Goal: Check status: Check status

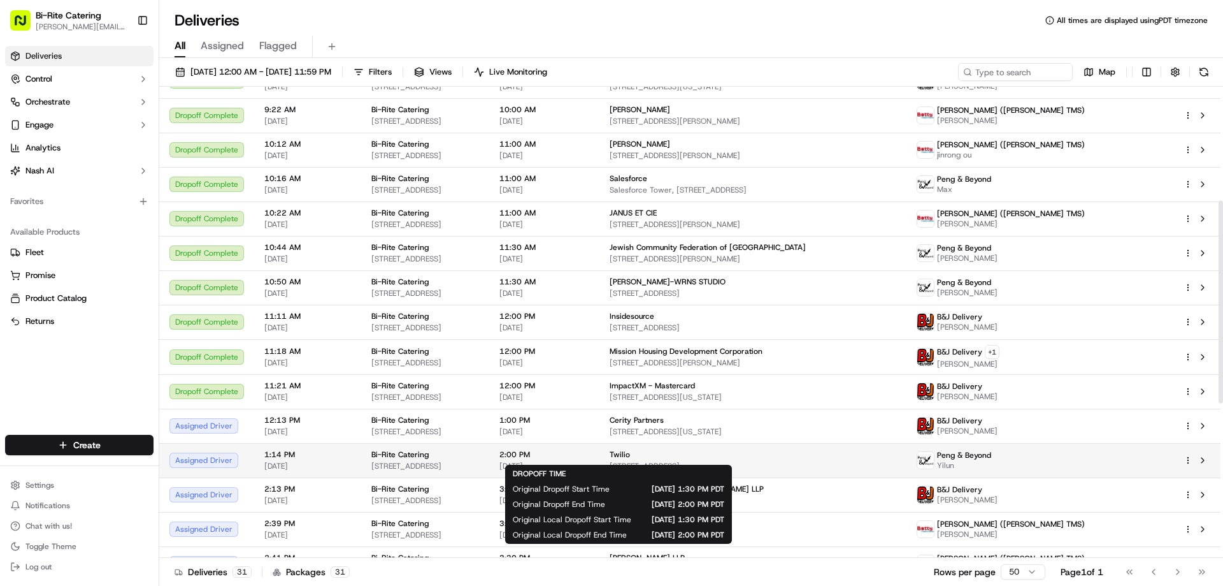
scroll to position [319, 0]
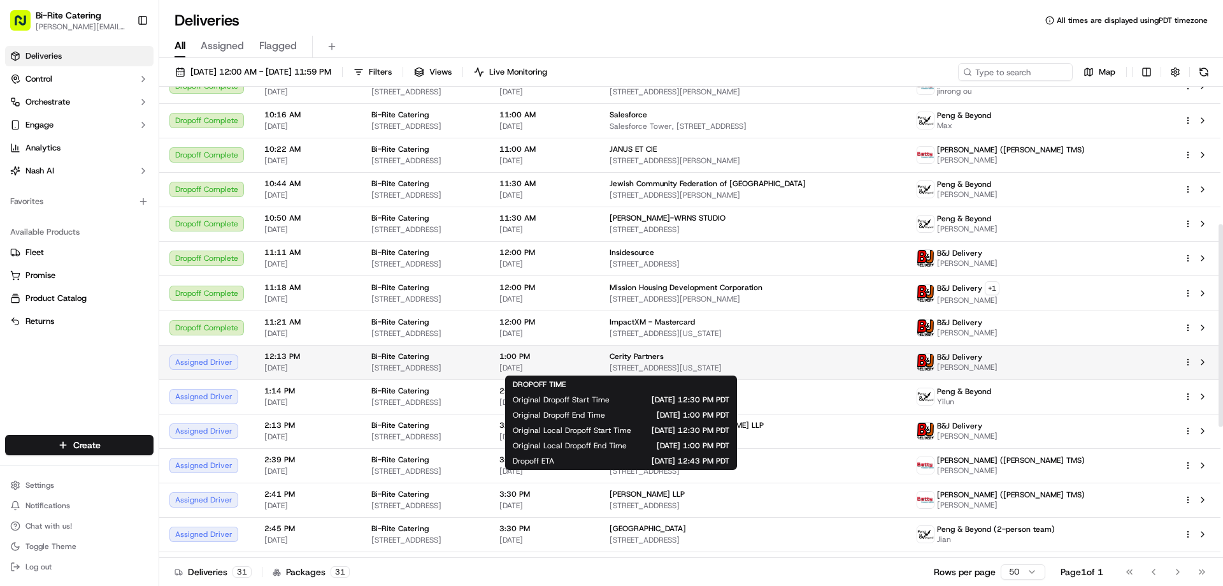
click at [589, 357] on span "1:00 PM" at bounding box center [545, 356] width 90 height 10
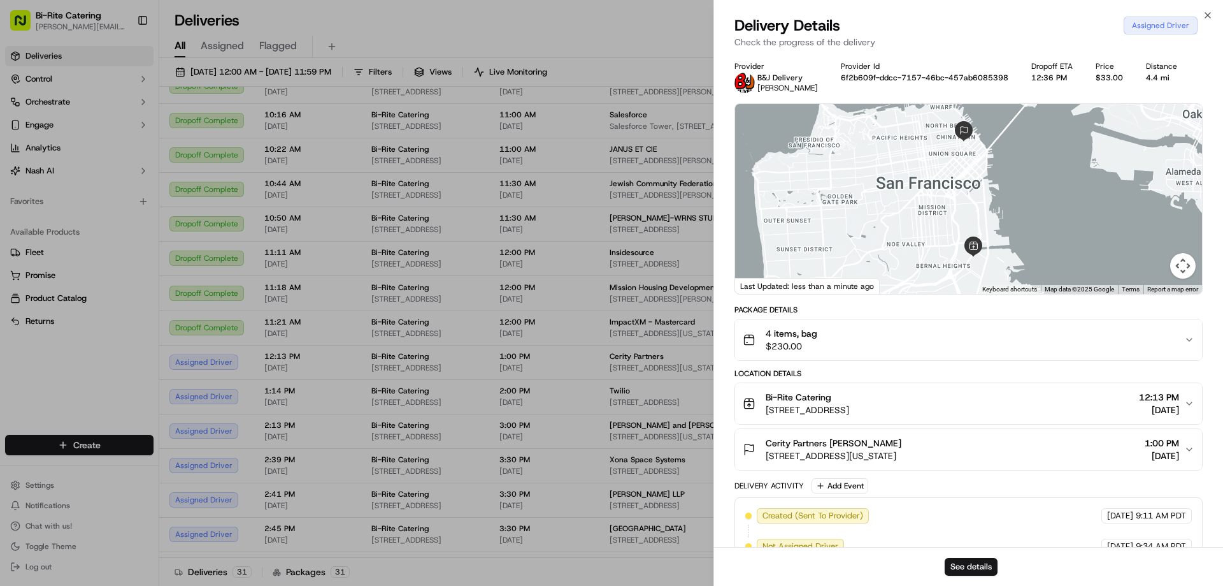
scroll to position [87, 0]
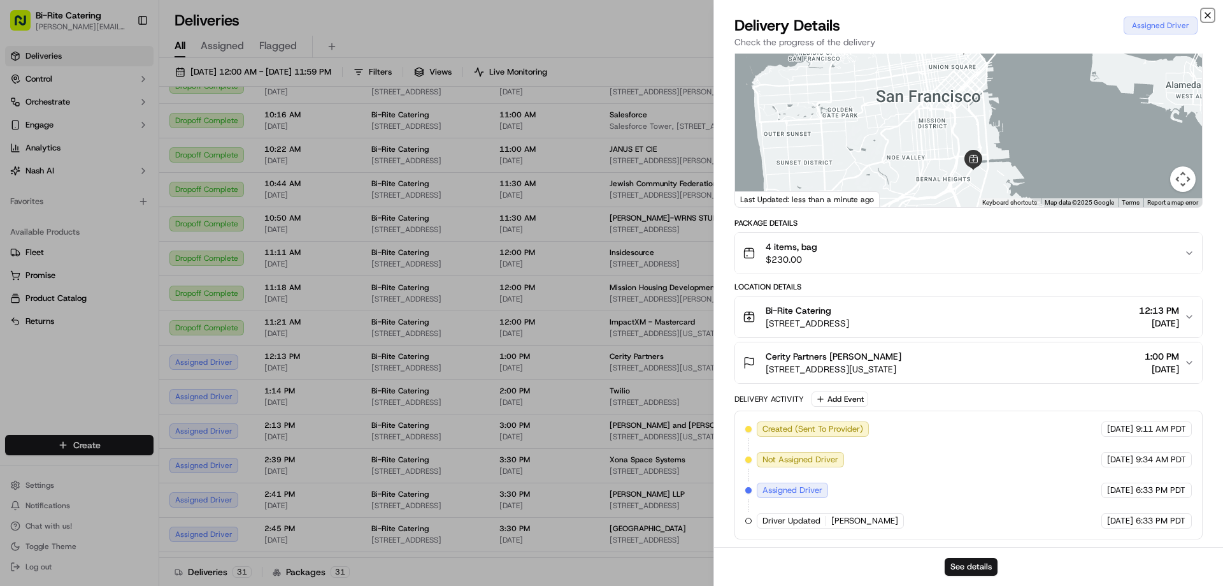
click at [1209, 16] on icon "button" at bounding box center [1207, 15] width 5 height 5
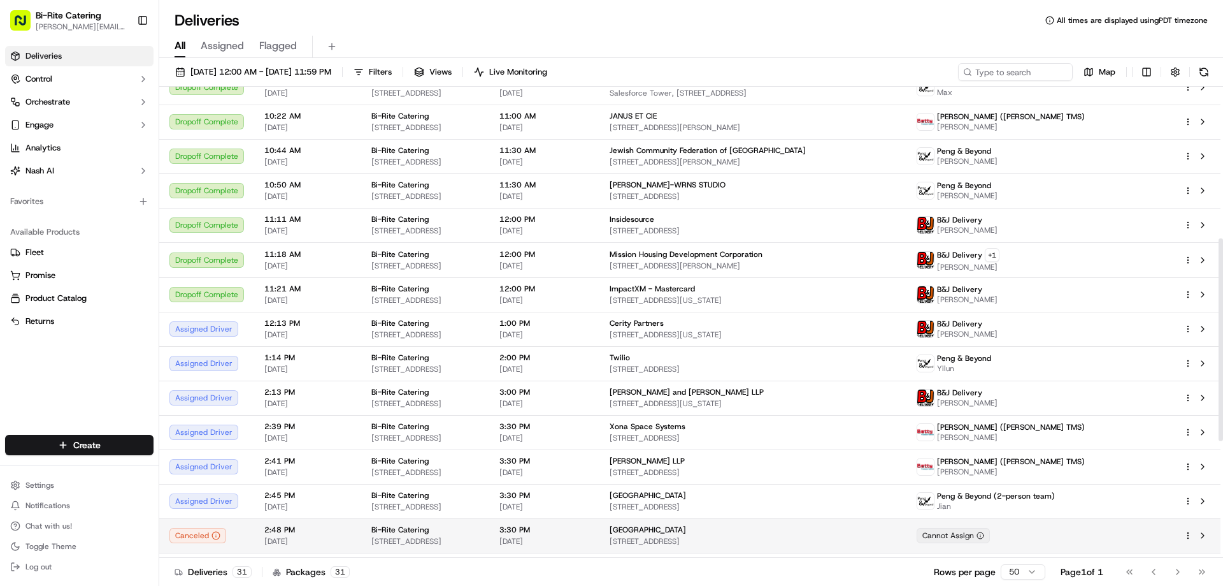
scroll to position [446, 0]
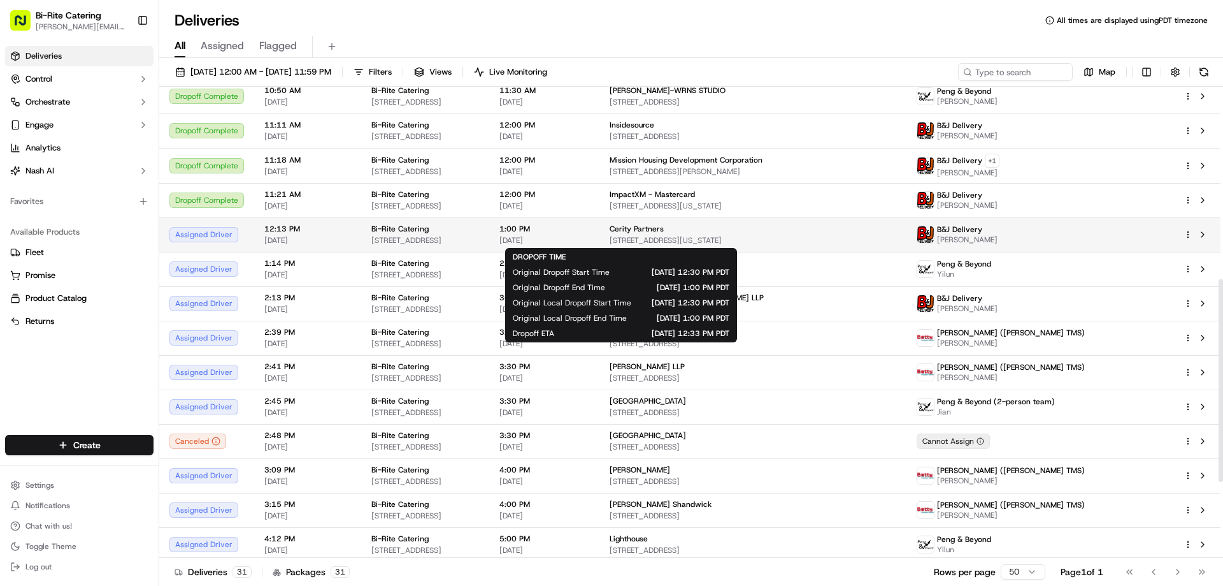
click at [589, 228] on span "1:00 PM" at bounding box center [545, 229] width 90 height 10
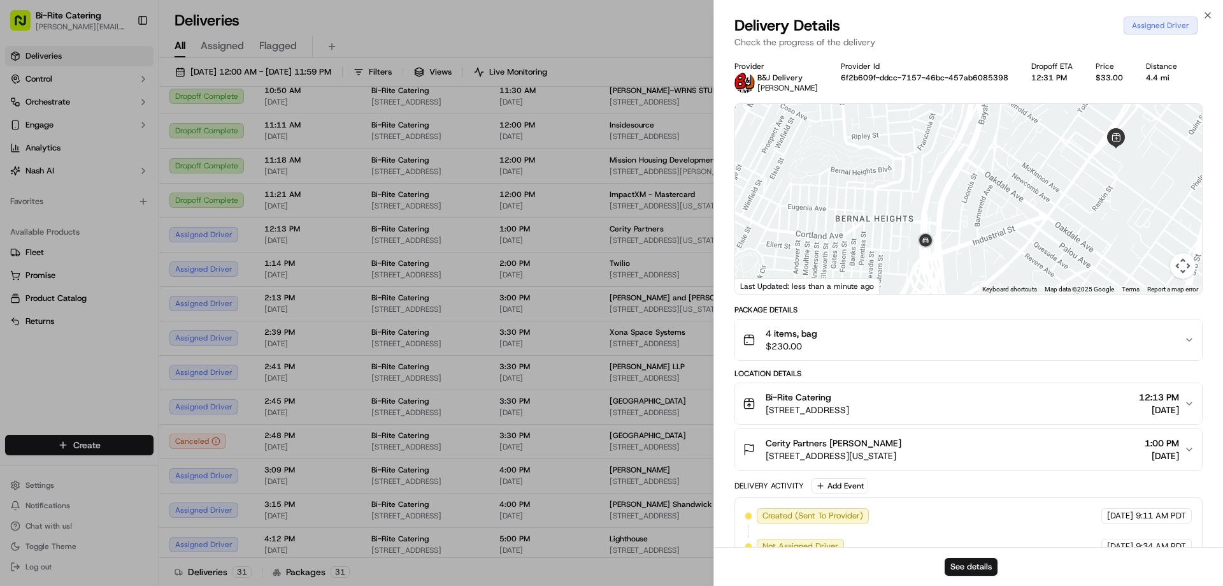
drag, startPoint x: 1121, startPoint y: 167, endPoint x: 1033, endPoint y: 231, distance: 109.0
click at [1033, 231] on div at bounding box center [968, 199] width 467 height 190
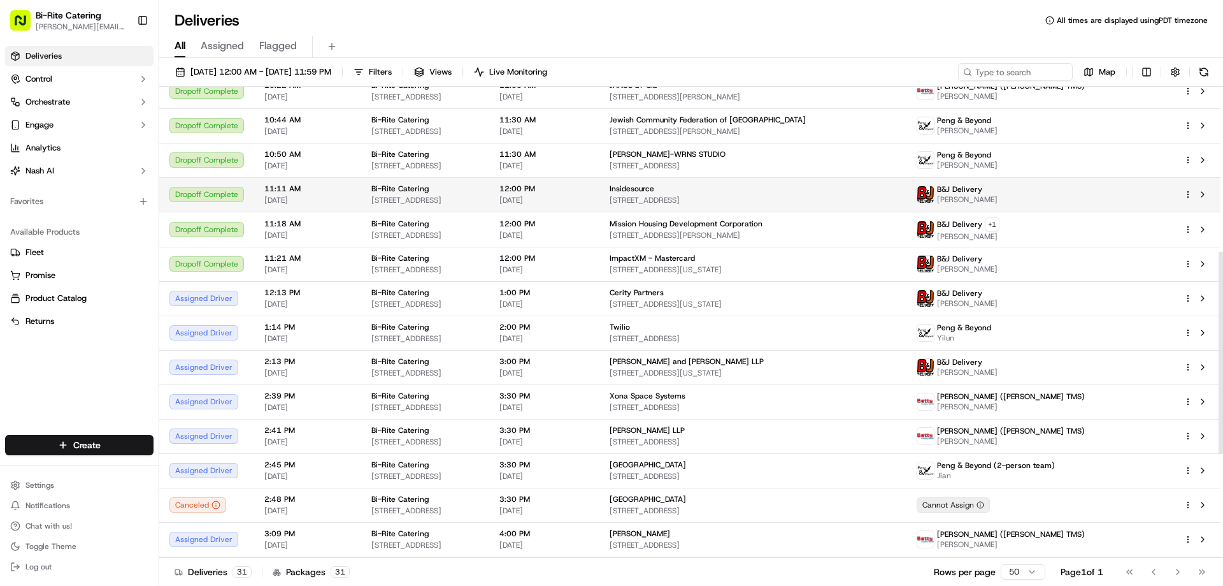
scroll to position [446, 0]
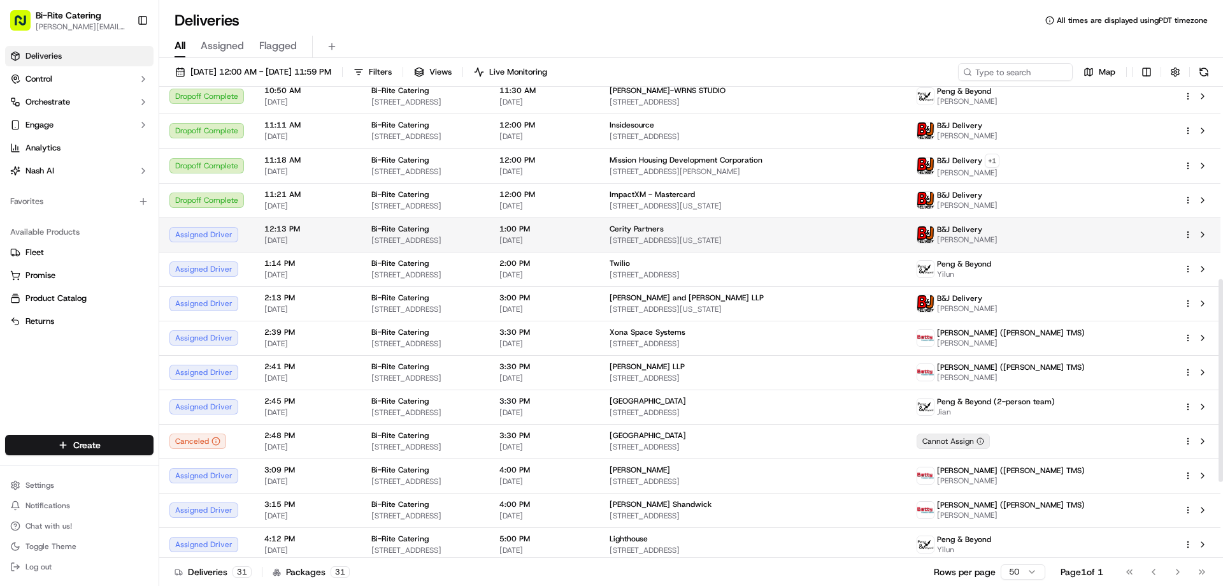
click at [589, 236] on span "[DATE]" at bounding box center [545, 240] width 90 height 10
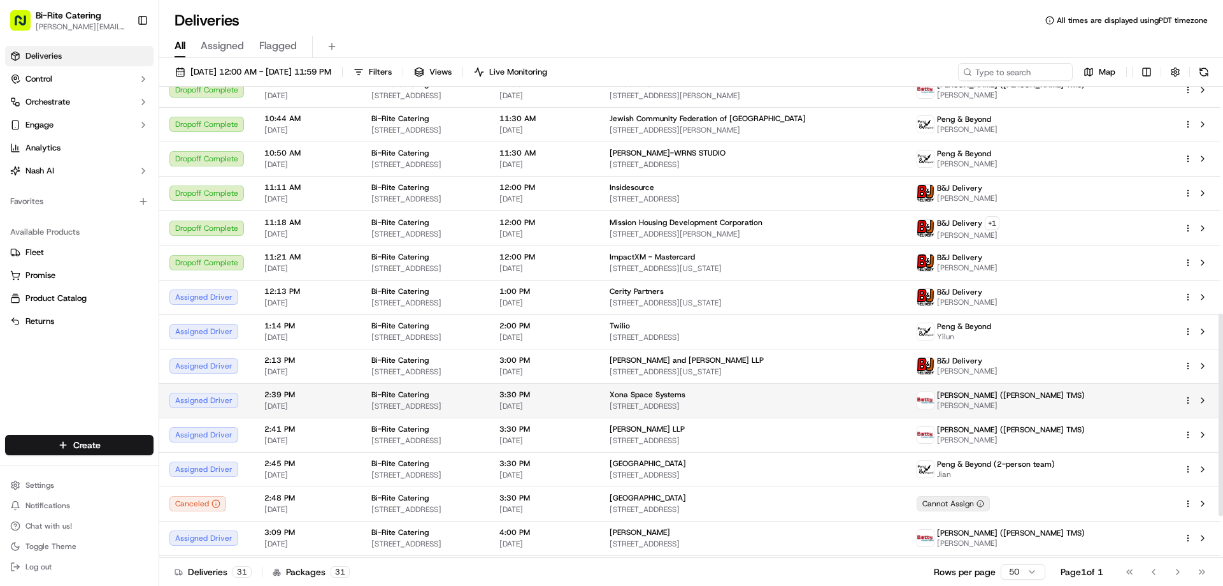
scroll to position [382, 0]
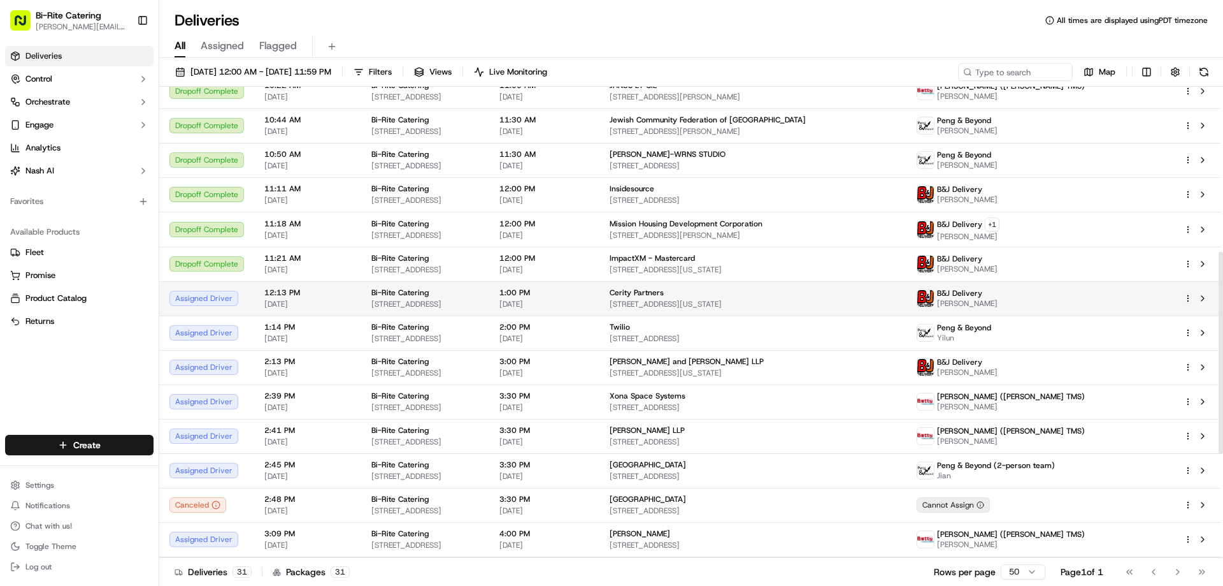
click at [589, 298] on div "1:00 PM [DATE]" at bounding box center [545, 298] width 90 height 22
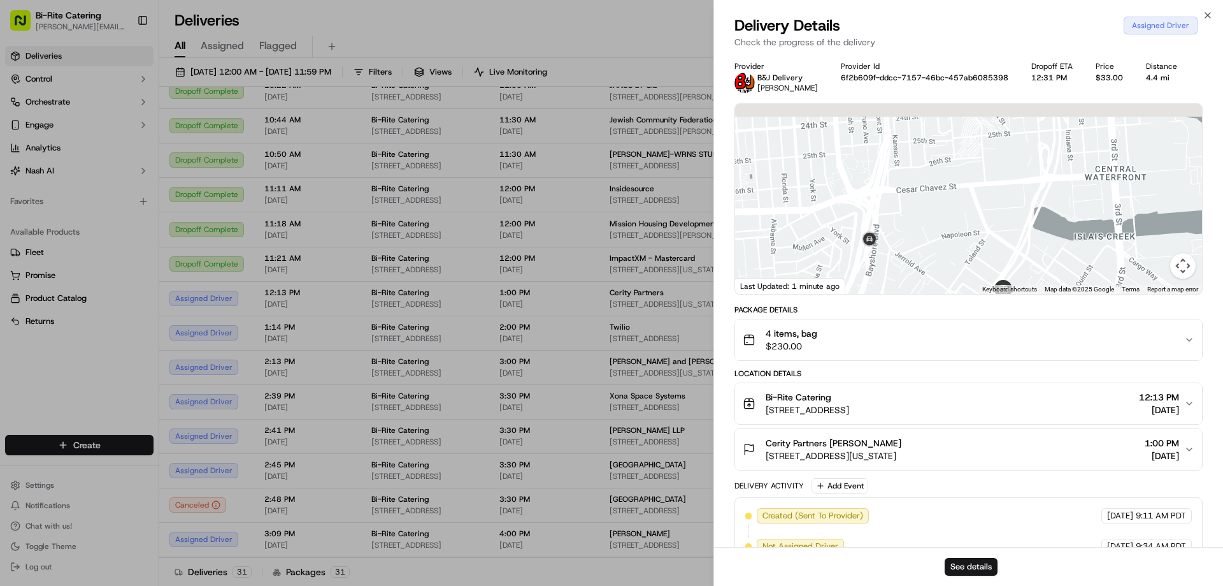
drag, startPoint x: 742, startPoint y: 187, endPoint x: 914, endPoint y: 282, distance: 197.0
click at [914, 282] on div at bounding box center [968, 199] width 467 height 190
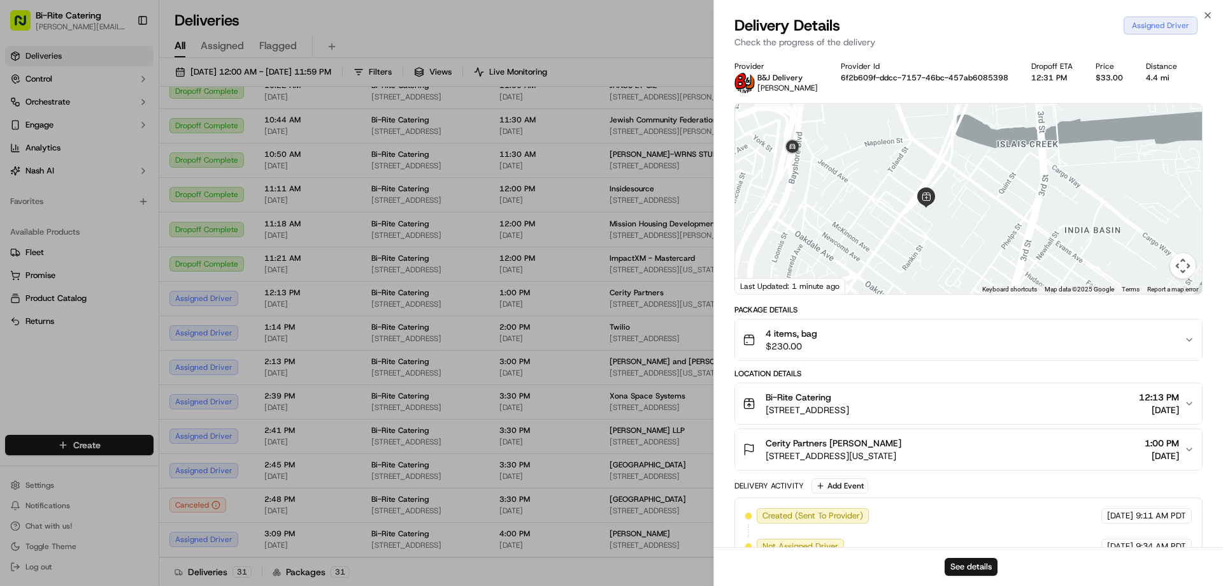
drag, startPoint x: 996, startPoint y: 230, endPoint x: 842, endPoint y: 136, distance: 180.7
click at [842, 136] on div at bounding box center [968, 199] width 467 height 190
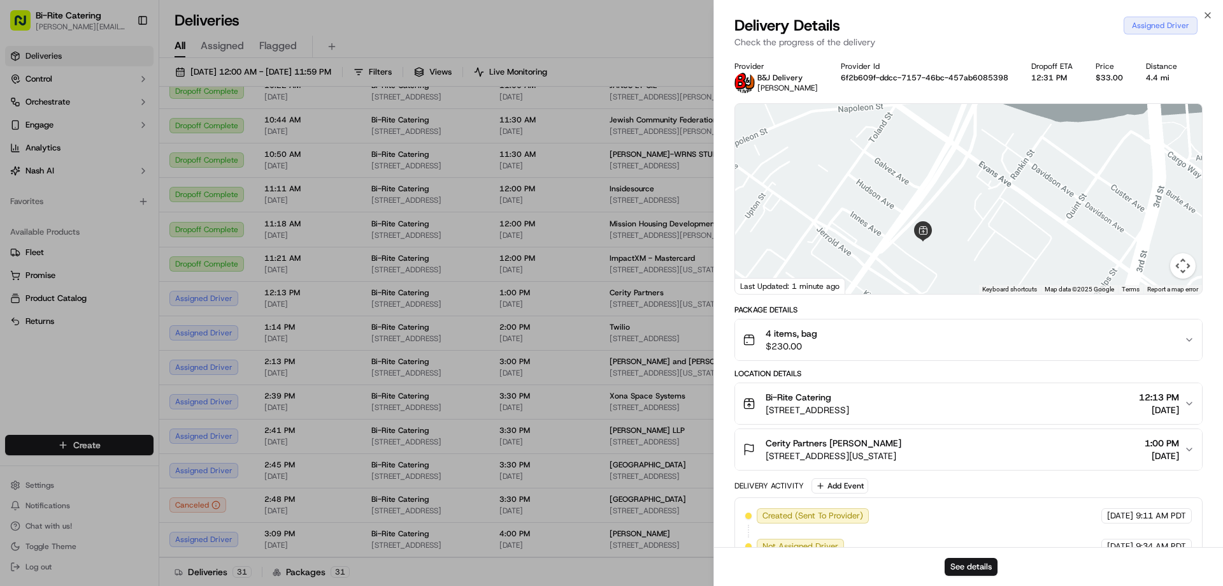
drag, startPoint x: 1056, startPoint y: 165, endPoint x: 975, endPoint y: 466, distance: 311.6
click at [975, 466] on div "Provider B&J Delivery Maggle Lin Provider Id 6f2b609f-ddcc-7157-46bc-457ab60853…" at bounding box center [969, 343] width 468 height 565
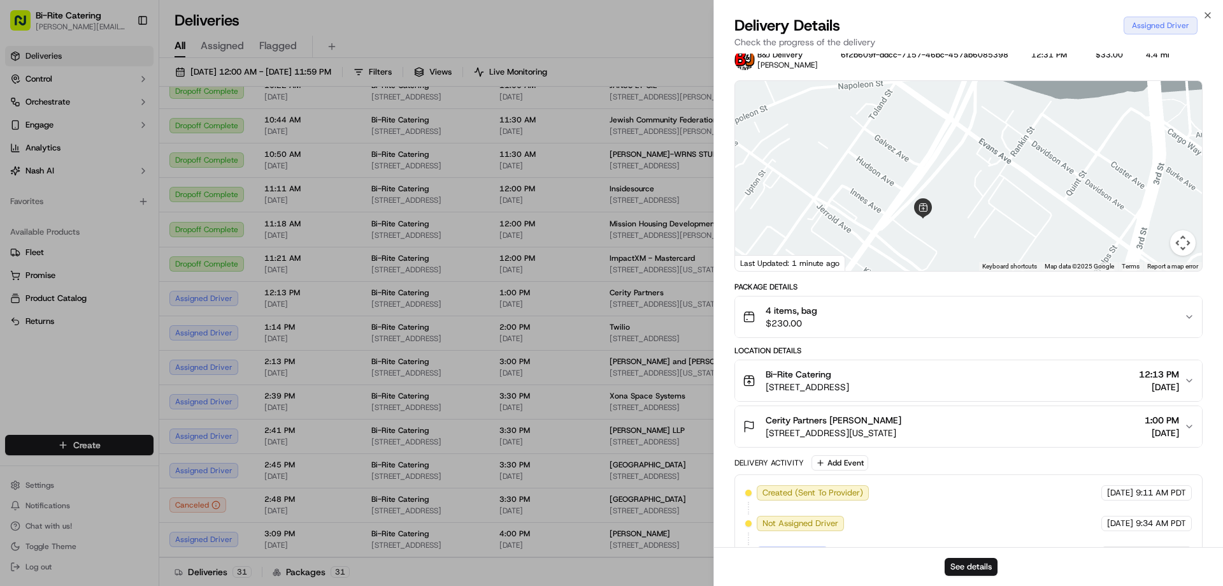
scroll to position [0, 0]
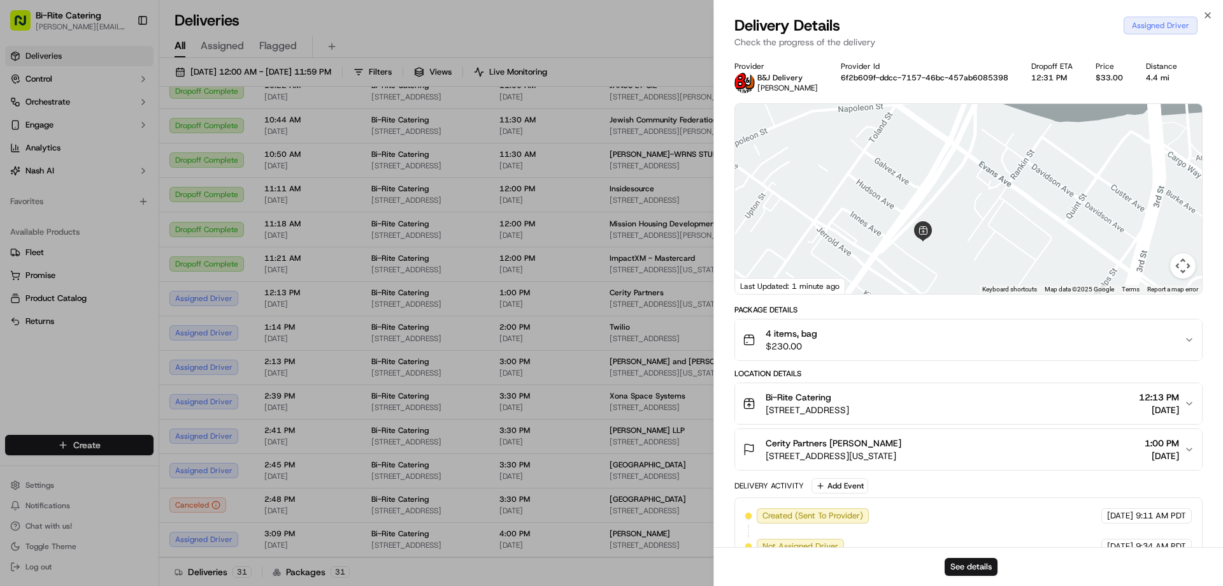
click at [767, 456] on span "[STREET_ADDRESS][US_STATE]" at bounding box center [834, 455] width 136 height 13
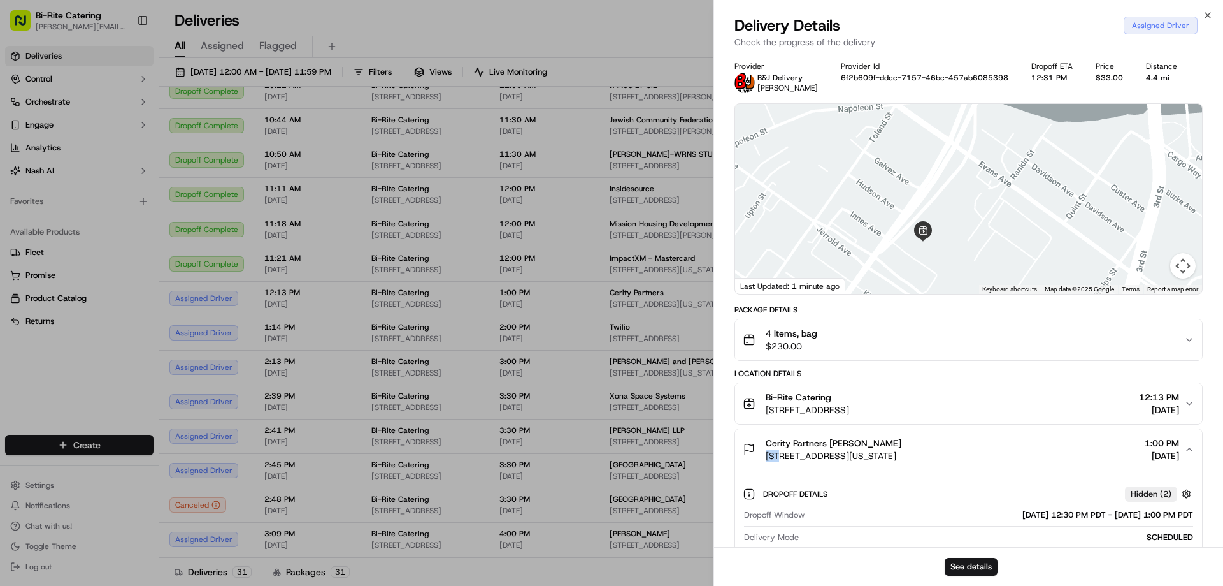
click at [778, 457] on span "[STREET_ADDRESS][US_STATE]" at bounding box center [834, 455] width 136 height 13
drag, startPoint x: 779, startPoint y: 457, endPoint x: 789, endPoint y: 459, distance: 11.1
click at [789, 459] on span "[STREET_ADDRESS][US_STATE]" at bounding box center [834, 455] width 136 height 13
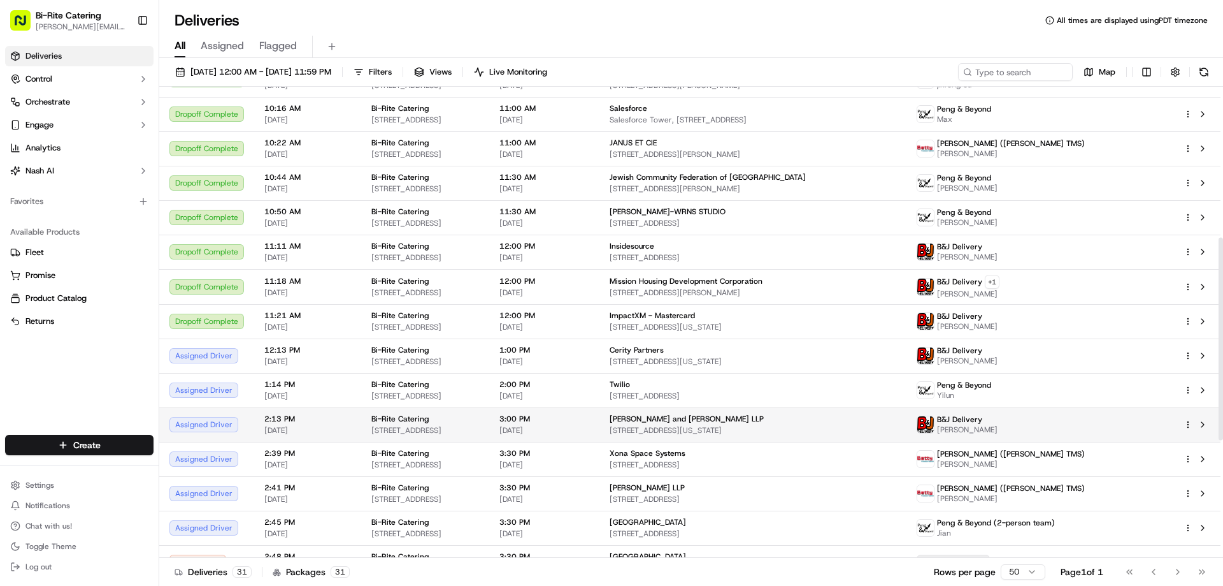
scroll to position [446, 0]
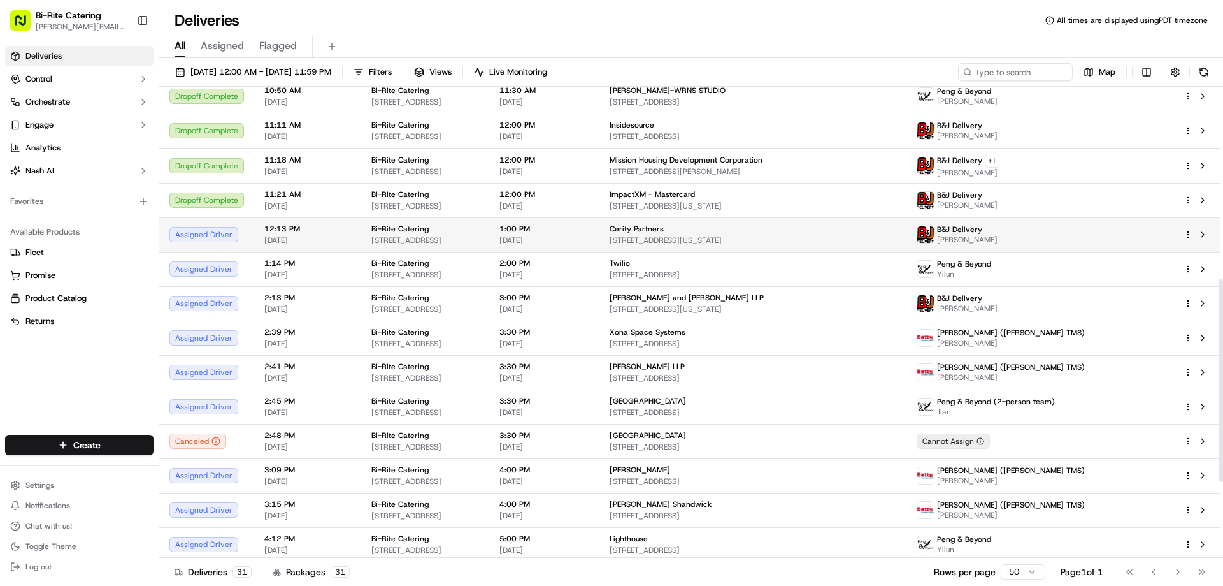
click at [589, 229] on span "1:00 PM" at bounding box center [545, 229] width 90 height 10
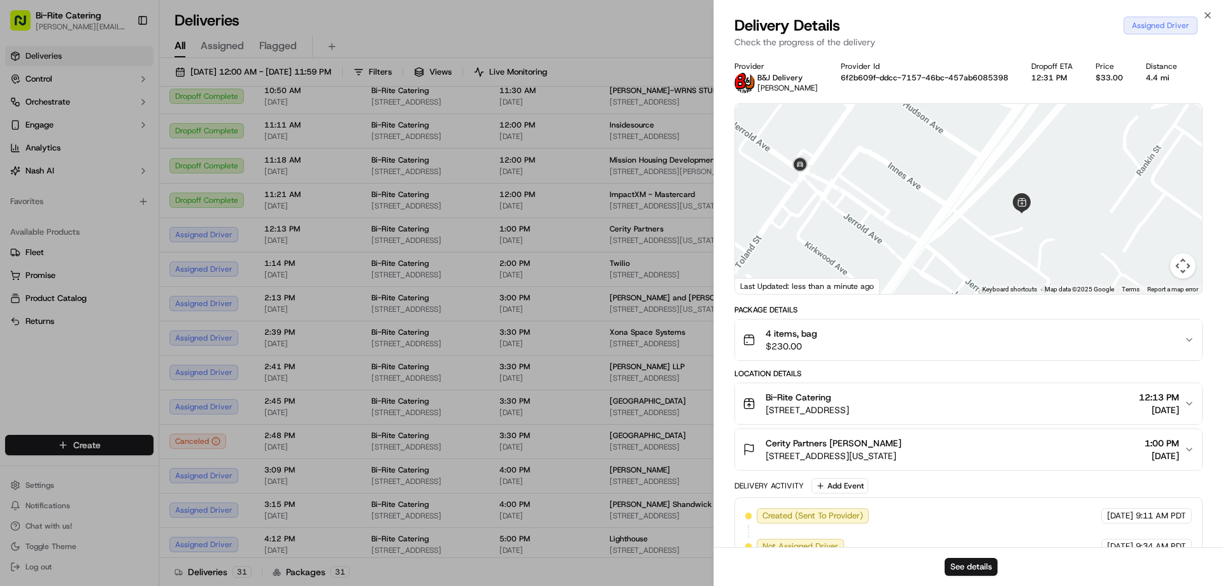
drag, startPoint x: 812, startPoint y: 144, endPoint x: 886, endPoint y: 251, distance: 130.1
click at [886, 251] on div at bounding box center [968, 199] width 467 height 190
click at [1144, 342] on img "button" at bounding box center [1148, 340] width 18 height 18
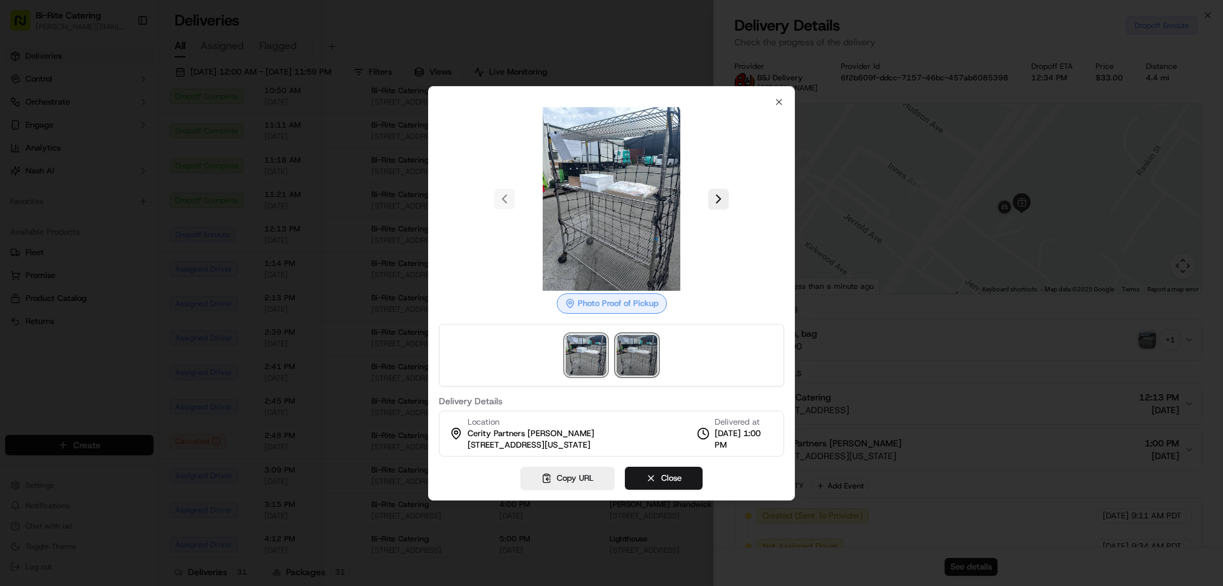
click at [644, 359] on img at bounding box center [637, 355] width 41 height 41
click at [587, 355] on img at bounding box center [586, 355] width 41 height 41
click at [779, 99] on icon "button" at bounding box center [779, 101] width 5 height 5
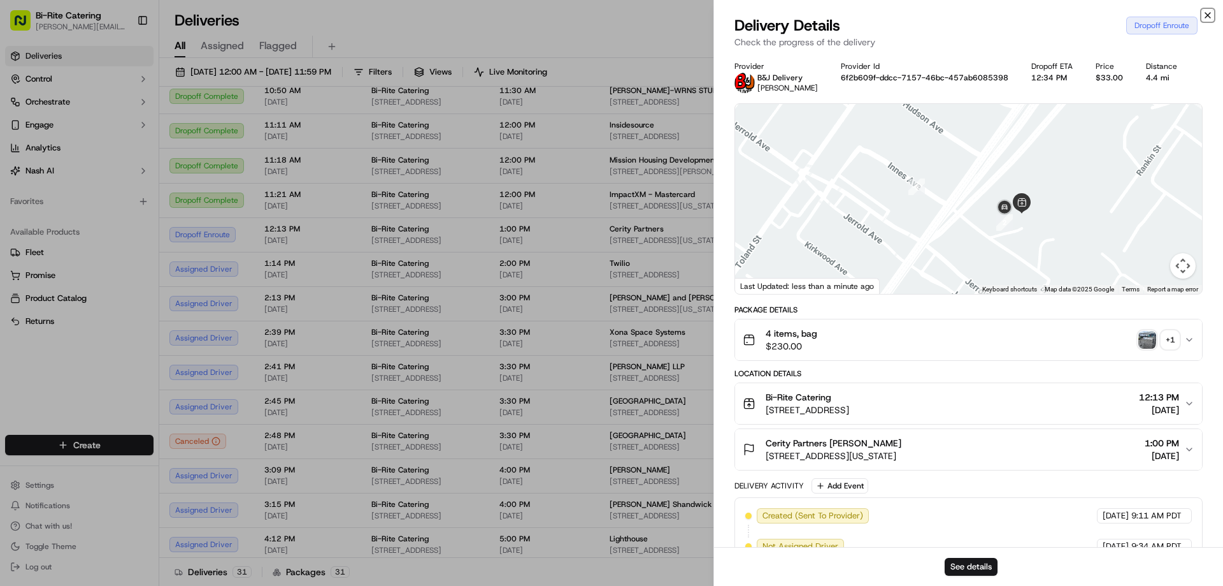
click at [1205, 12] on icon "button" at bounding box center [1208, 15] width 10 height 10
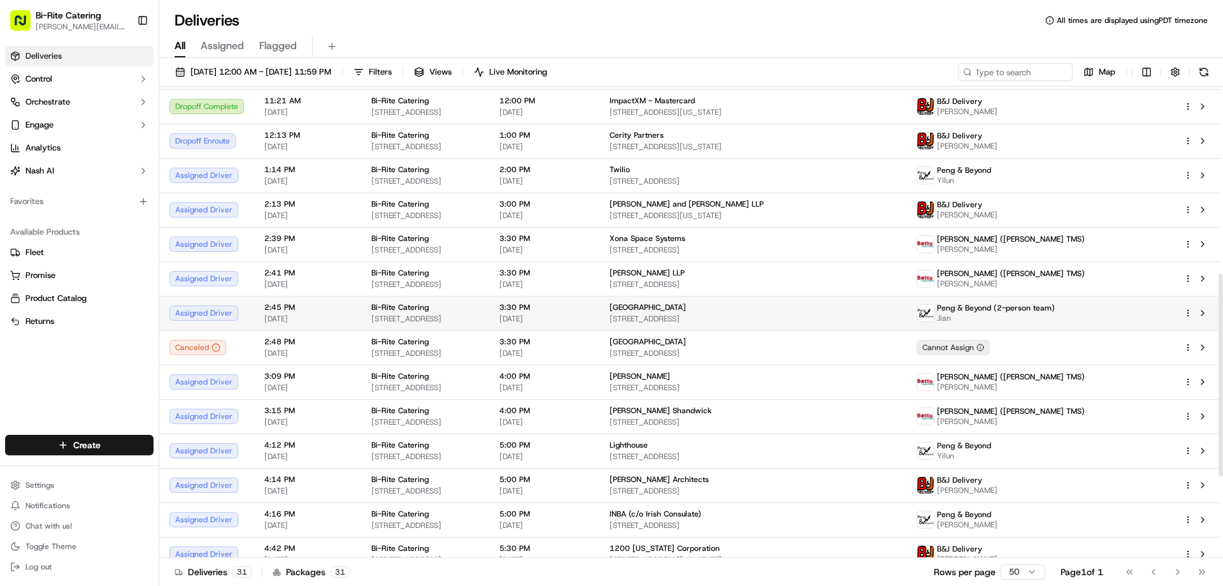
scroll to position [431, 0]
